Goal: Task Accomplishment & Management: Complete application form

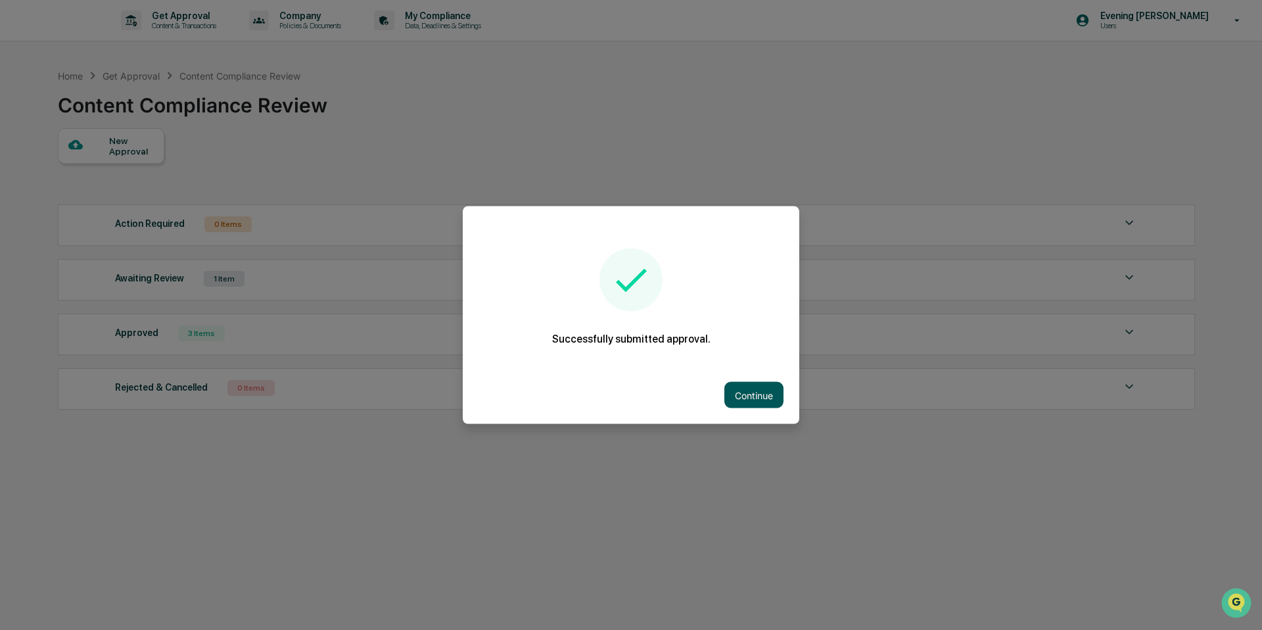
click at [731, 398] on button "Continue" at bounding box center [753, 395] width 59 height 26
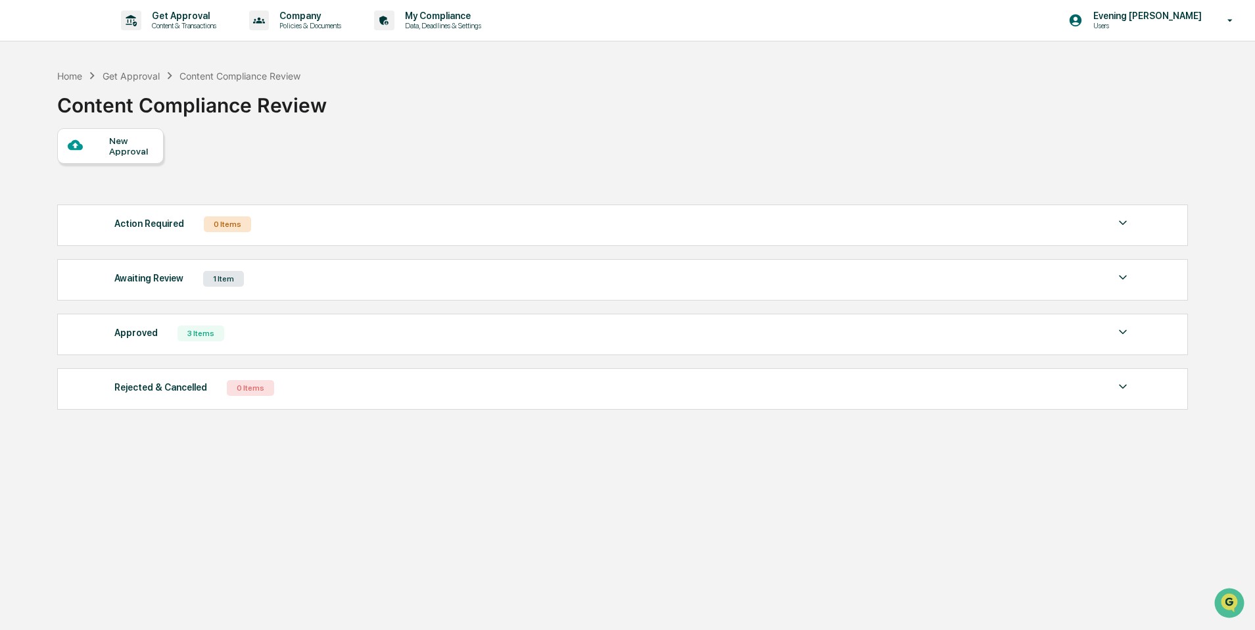
click at [133, 142] on div "New Approval" at bounding box center [131, 145] width 44 height 21
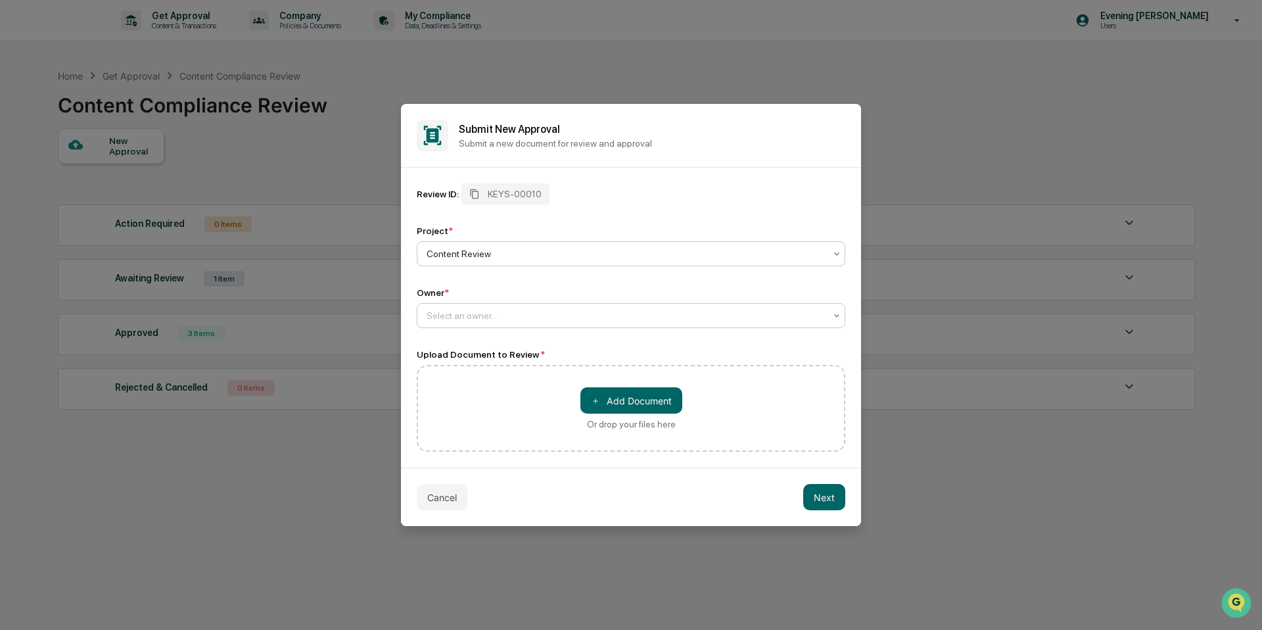
click at [521, 312] on div at bounding box center [626, 315] width 398 height 13
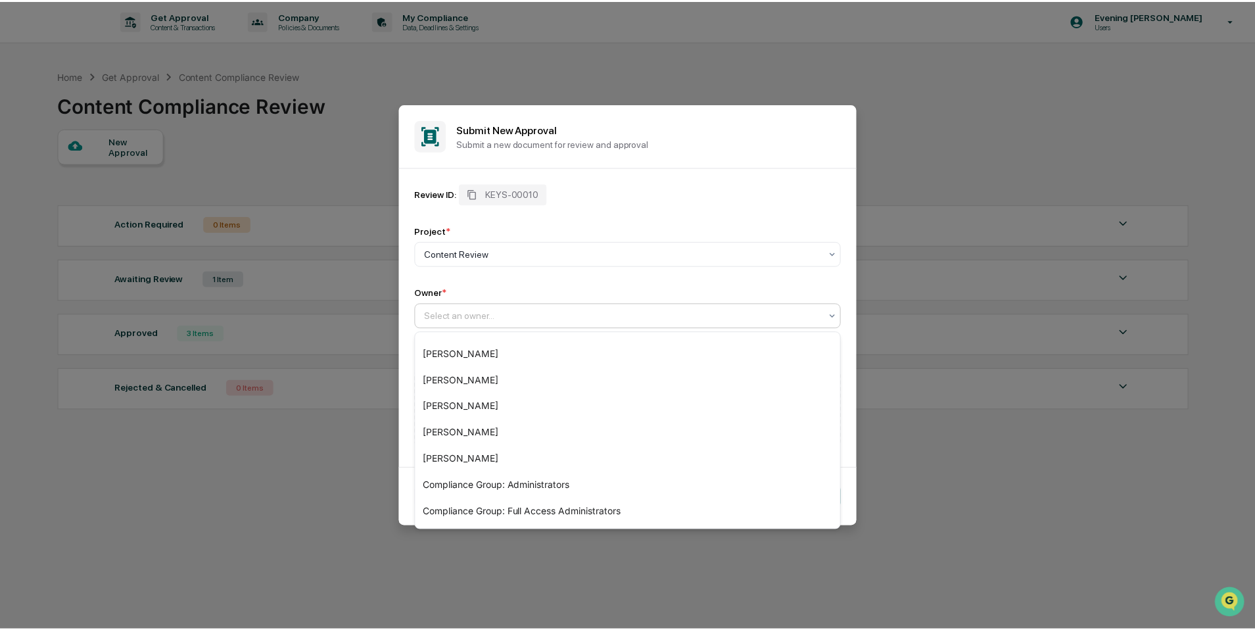
scroll to position [141, 0]
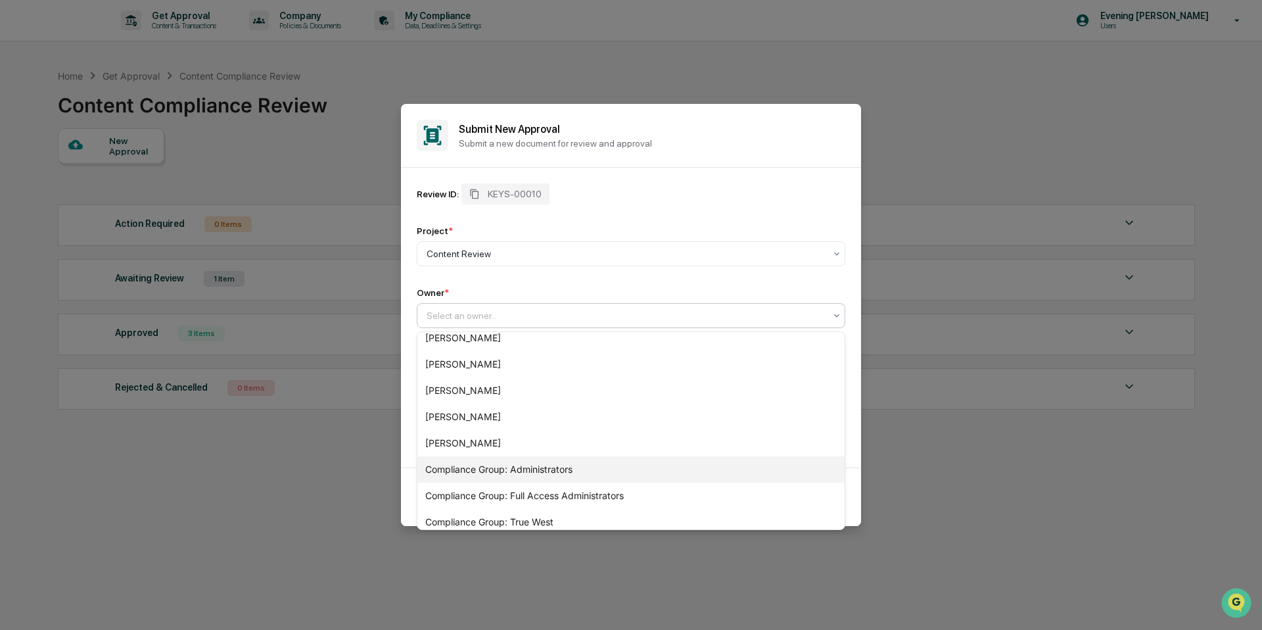
click at [554, 471] on div "Compliance Group: Administrators" at bounding box center [630, 469] width 427 height 26
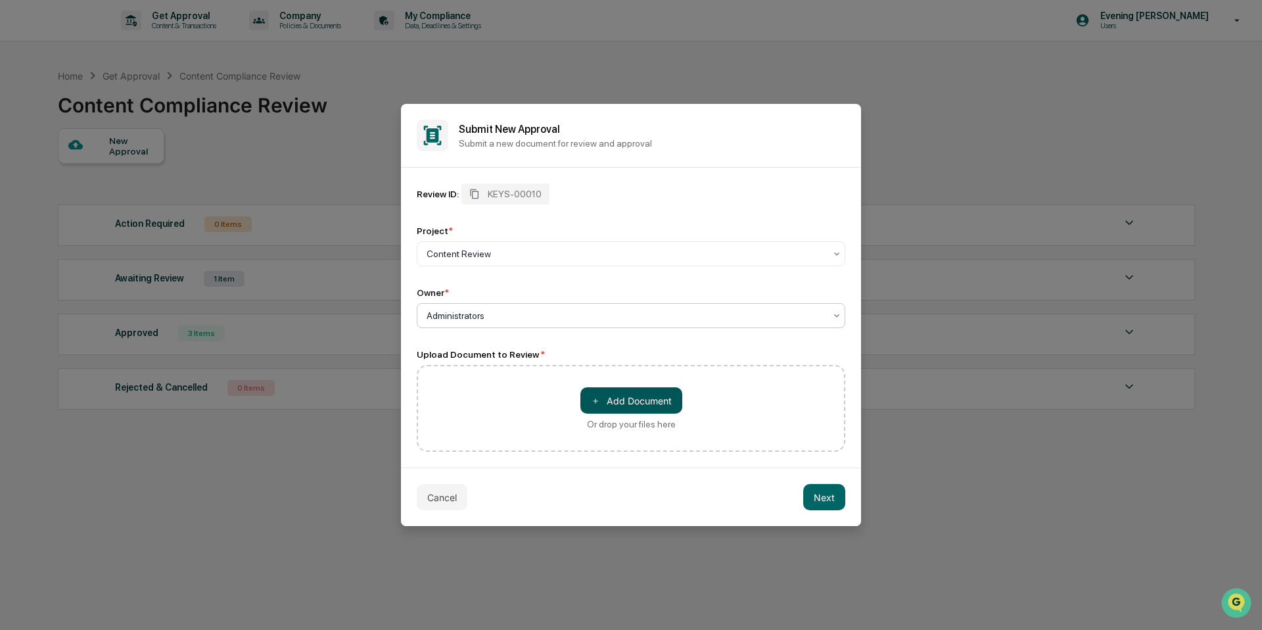
click at [642, 396] on button "＋ Add Document" at bounding box center [632, 400] width 102 height 26
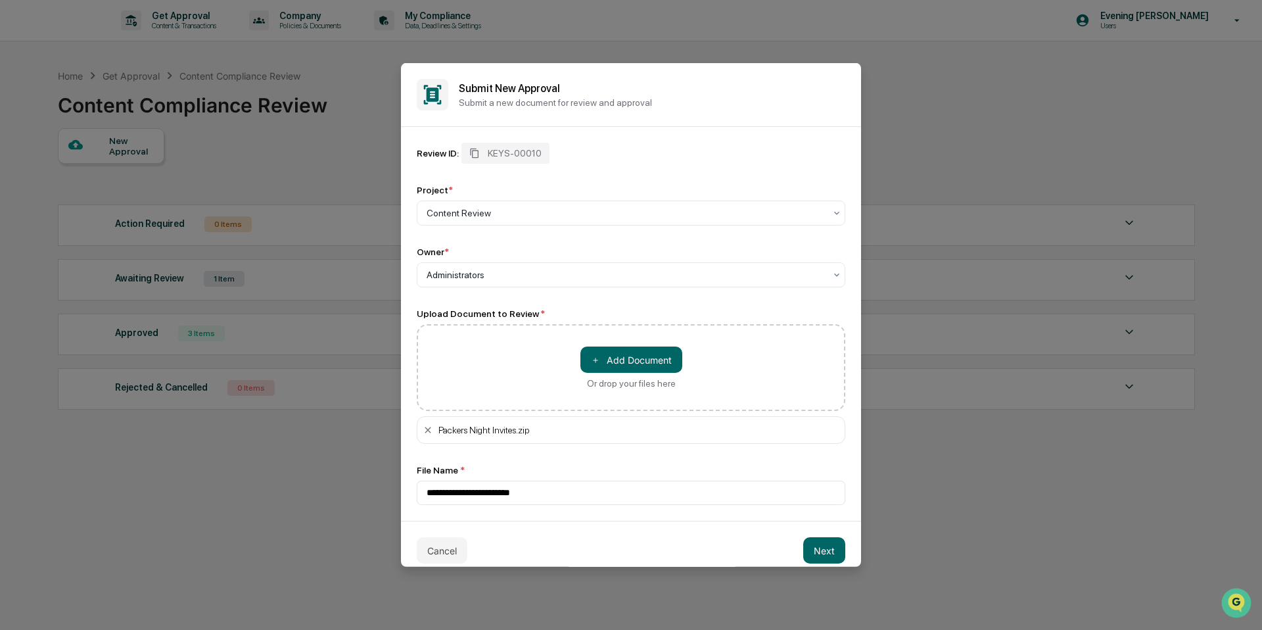
drag, startPoint x: 822, startPoint y: 553, endPoint x: 805, endPoint y: 540, distance: 21.2
click at [822, 552] on button "Next" at bounding box center [824, 550] width 42 height 26
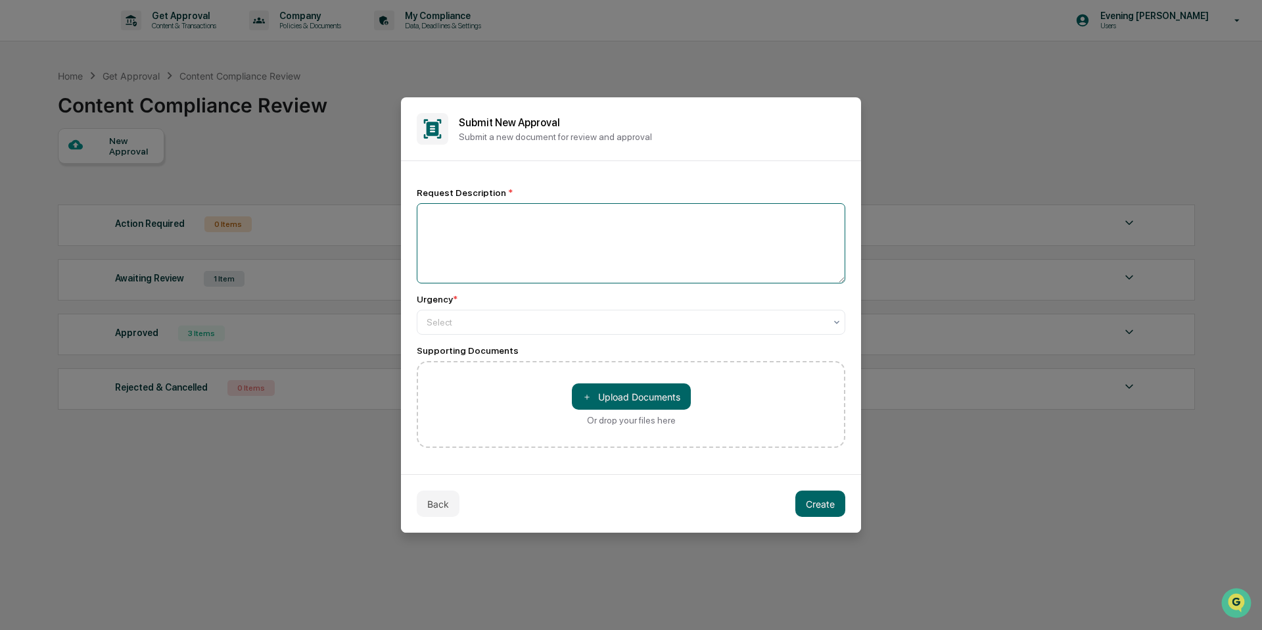
click at [498, 266] on textarea at bounding box center [631, 243] width 429 height 80
type textarea "**********"
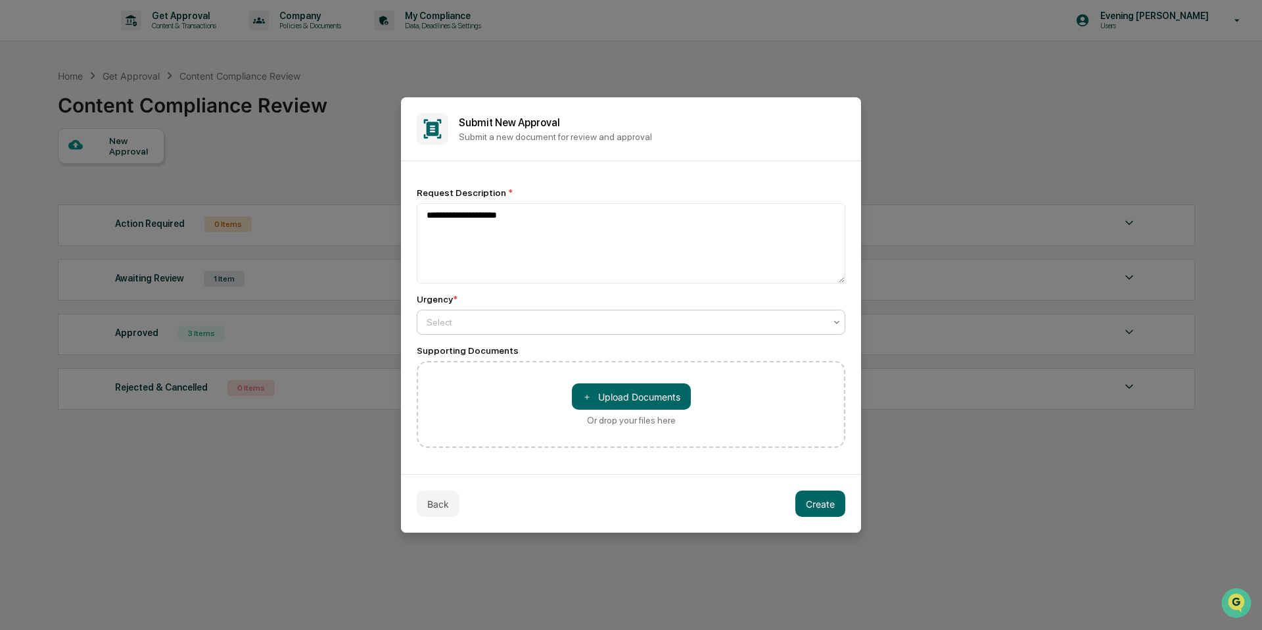
click at [567, 330] on div "Select" at bounding box center [626, 322] width 412 height 18
click at [813, 505] on button "Create" at bounding box center [820, 503] width 50 height 26
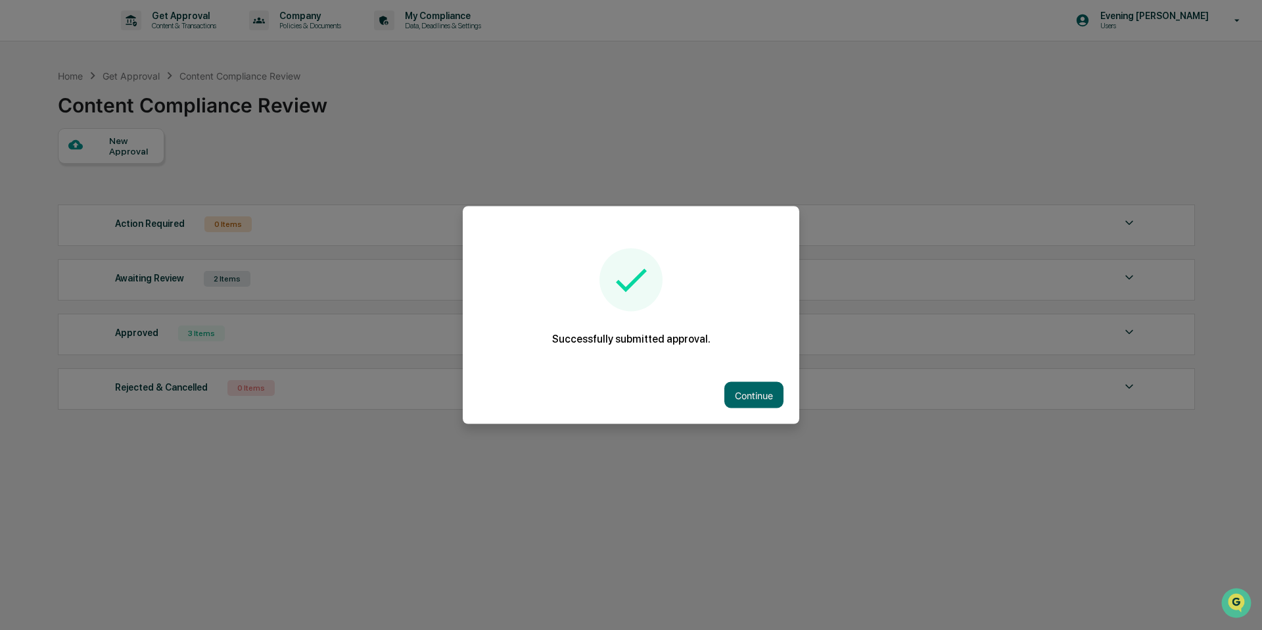
click at [200, 494] on div at bounding box center [631, 315] width 1262 height 630
